Goal: Transaction & Acquisition: Download file/media

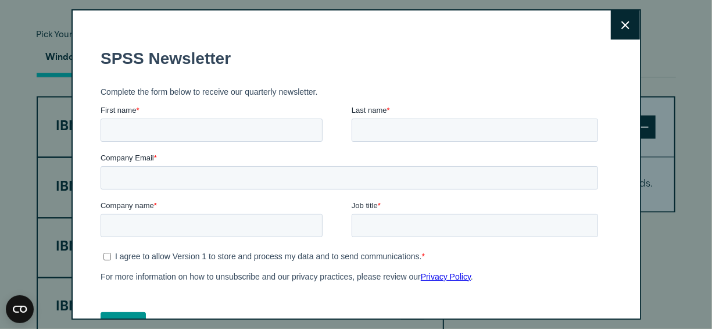
click at [621, 24] on icon at bounding box center [625, 25] width 8 height 9
click at [616, 27] on button "Close" at bounding box center [625, 24] width 29 height 29
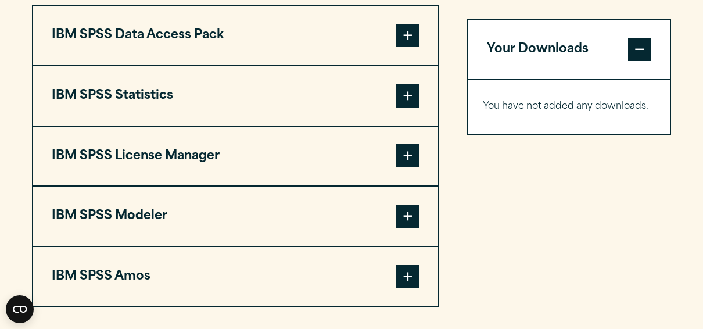
scroll to position [765, 0]
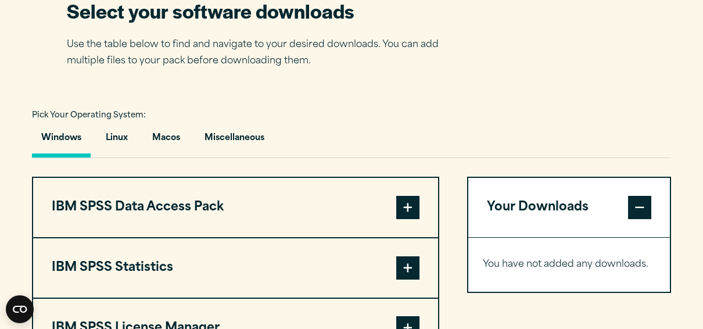
click at [404, 266] on span at bounding box center [407, 267] width 23 height 23
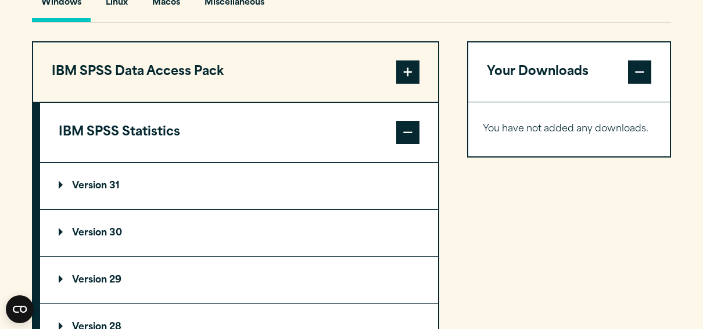
scroll to position [901, 0]
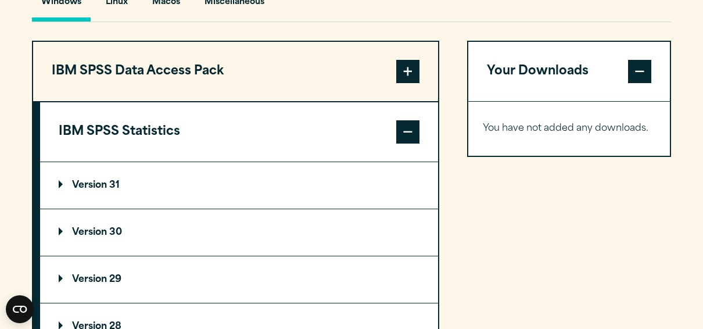
click at [97, 188] on p "Version 31" at bounding box center [89, 185] width 61 height 9
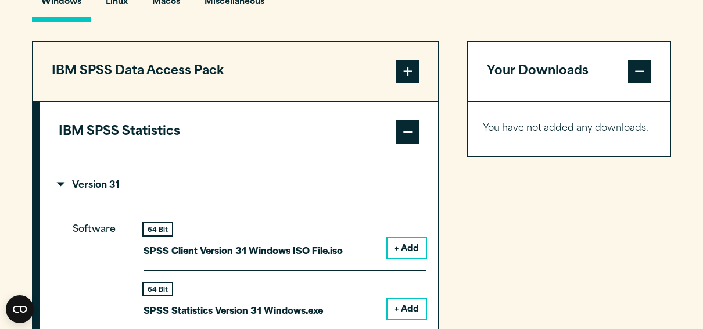
click at [415, 243] on button "+ Add" at bounding box center [407, 248] width 38 height 20
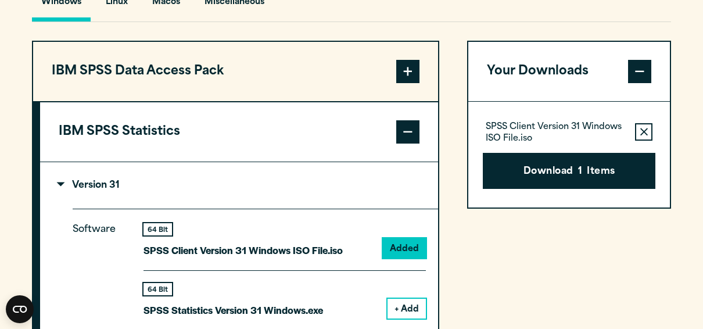
click at [405, 312] on button "+ Add" at bounding box center [407, 309] width 38 height 20
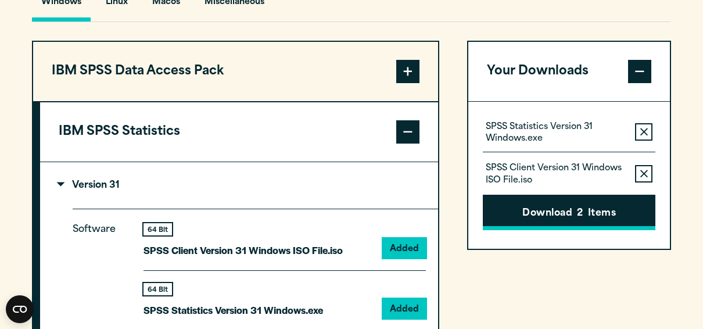
click at [569, 206] on button "Download 2 Items" at bounding box center [569, 213] width 173 height 36
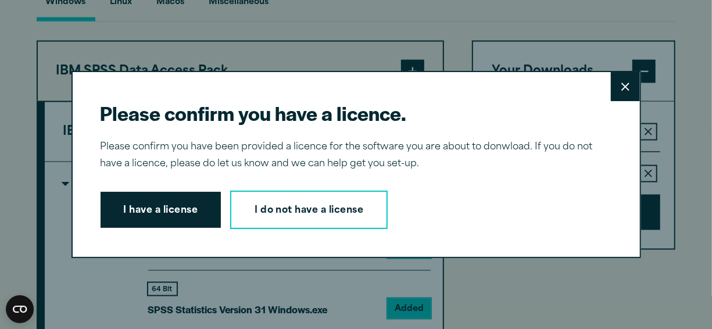
click at [192, 205] on button "I have a license" at bounding box center [161, 210] width 121 height 36
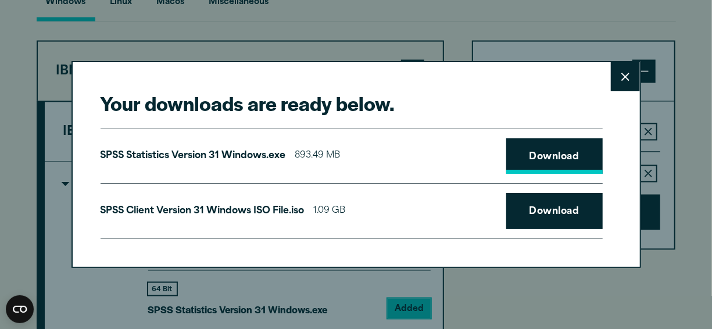
click at [560, 144] on link "Download" at bounding box center [554, 156] width 96 height 36
click at [566, 206] on link "Download" at bounding box center [554, 211] width 96 height 36
click at [408, 106] on h2 "Your downloads are ready below." at bounding box center [352, 103] width 502 height 26
click at [567, 159] on link "Download" at bounding box center [554, 156] width 96 height 36
click at [691, 84] on div "Your downloads are ready below. Close SPSS Statistics Version 31 Windows.exe 89…" at bounding box center [356, 164] width 712 height 329
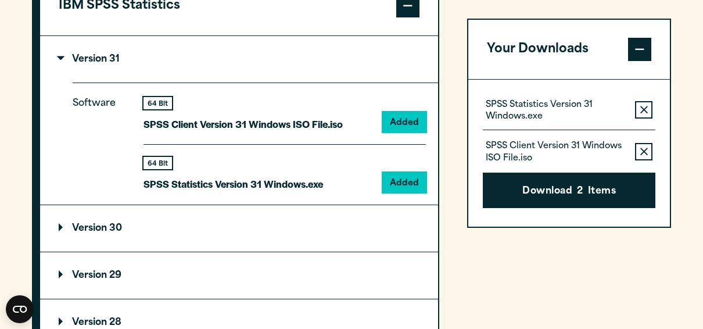
scroll to position [1029, 0]
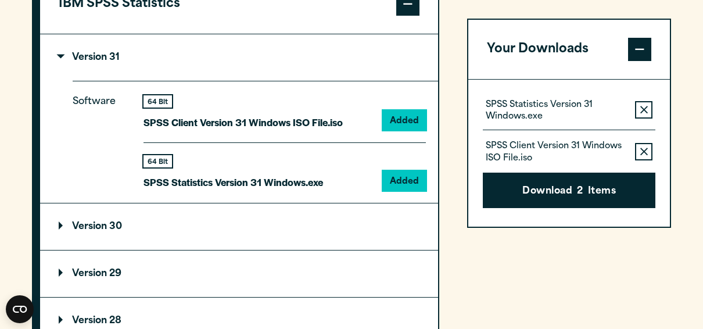
click at [109, 269] on p "Version 29" at bounding box center [90, 273] width 63 height 9
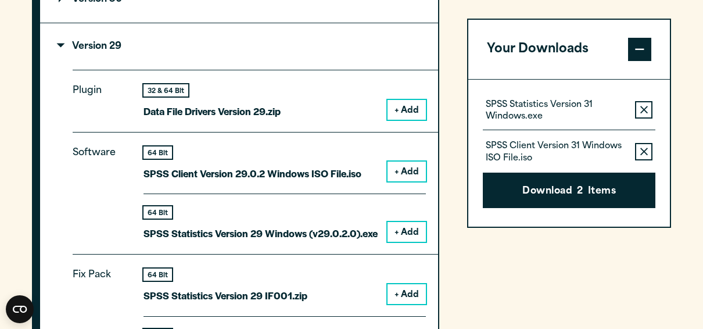
scroll to position [1254, 0]
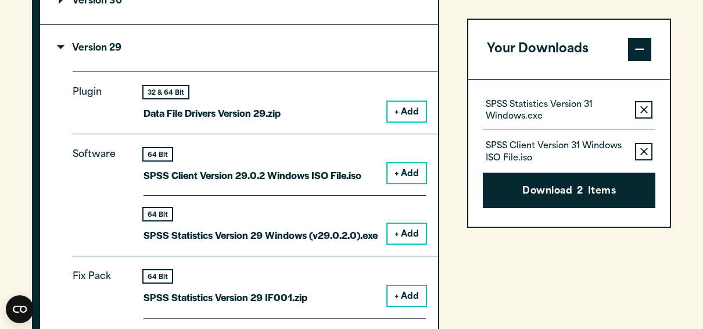
click at [401, 231] on button "+ Add" at bounding box center [407, 234] width 38 height 20
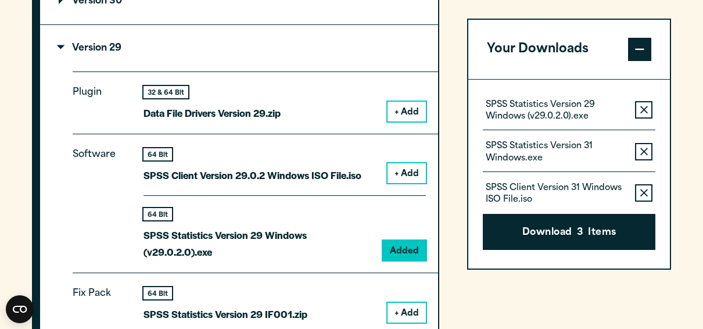
click at [642, 151] on icon "button" at bounding box center [645, 152] width 8 height 8
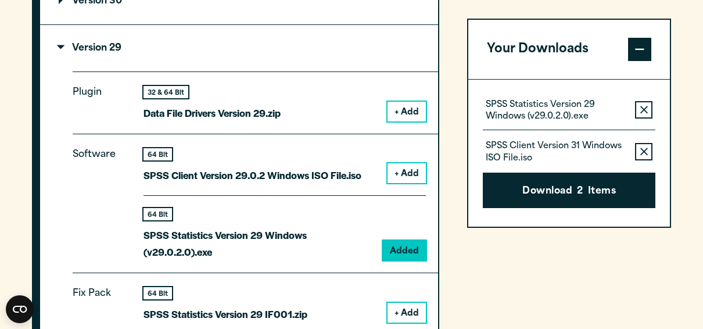
click at [647, 150] on icon "button" at bounding box center [645, 152] width 8 height 8
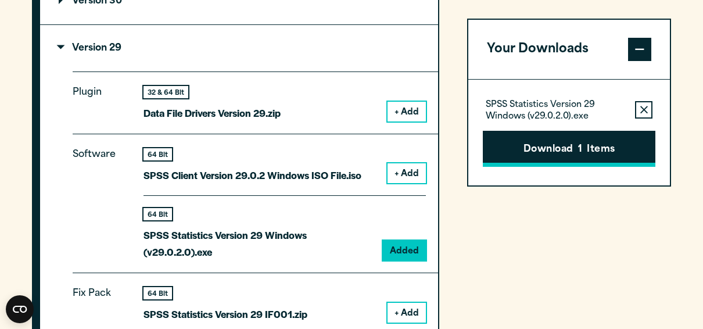
click at [588, 153] on button "Download 1 Items" at bounding box center [569, 149] width 173 height 36
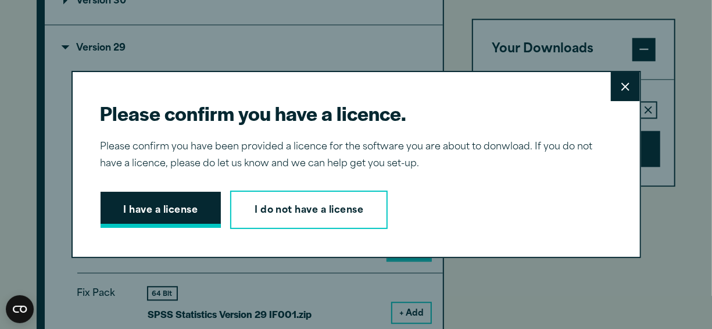
click at [133, 222] on button "I have a license" at bounding box center [161, 210] width 121 height 36
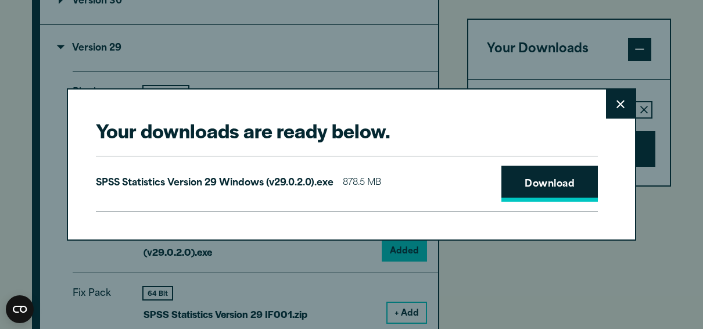
click at [562, 192] on link "Download" at bounding box center [550, 184] width 96 height 36
